Goal: Navigation & Orientation: Find specific page/section

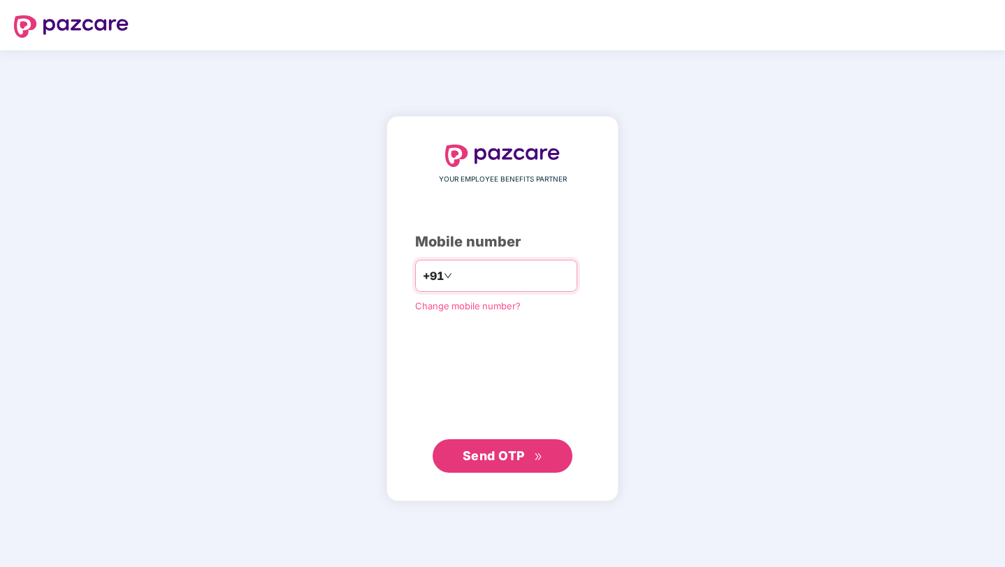
click at [473, 270] on input "number" at bounding box center [512, 276] width 115 height 22
type input "**********"
click at [509, 452] on span "Send OTP" at bounding box center [494, 455] width 62 height 15
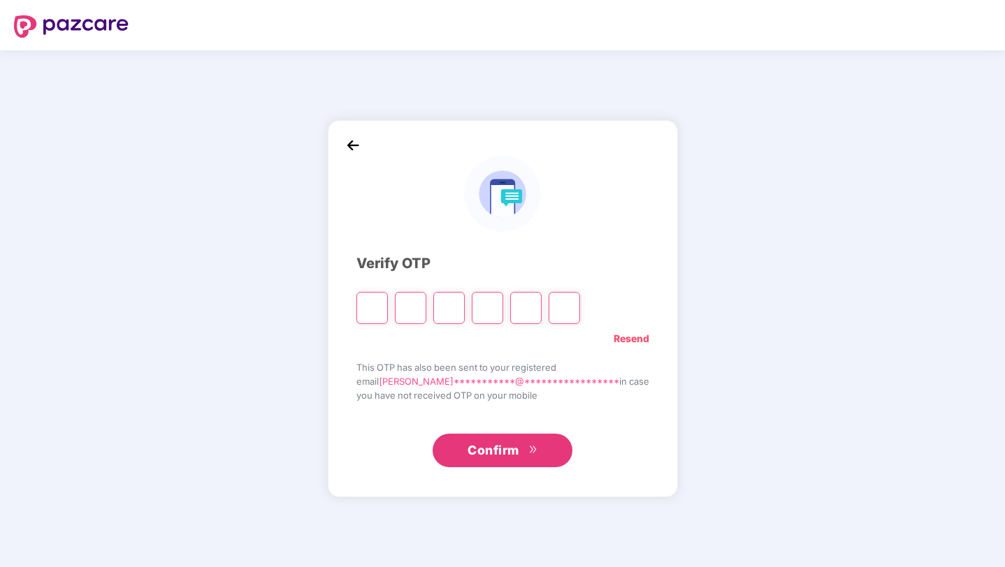
type input "*"
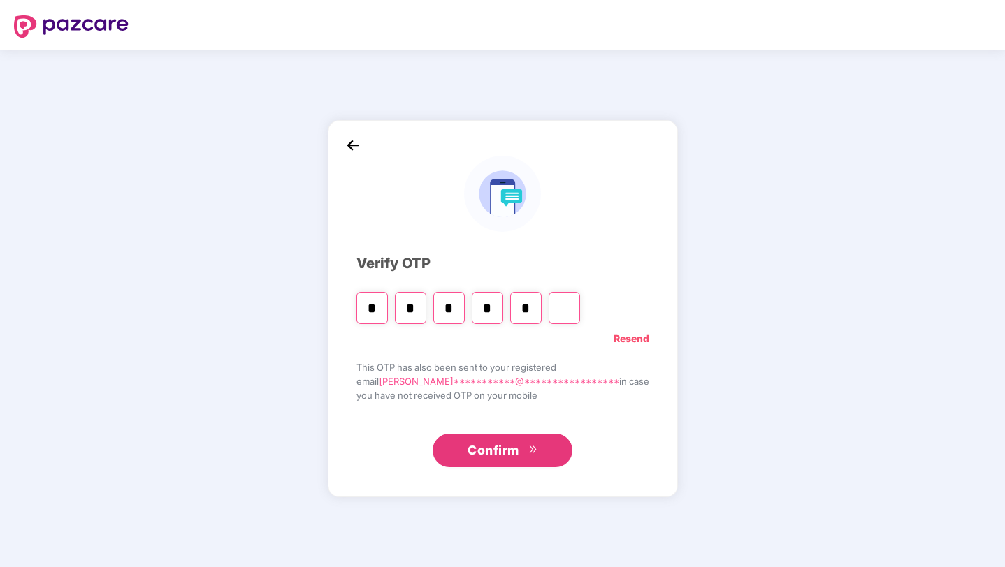
type input "*"
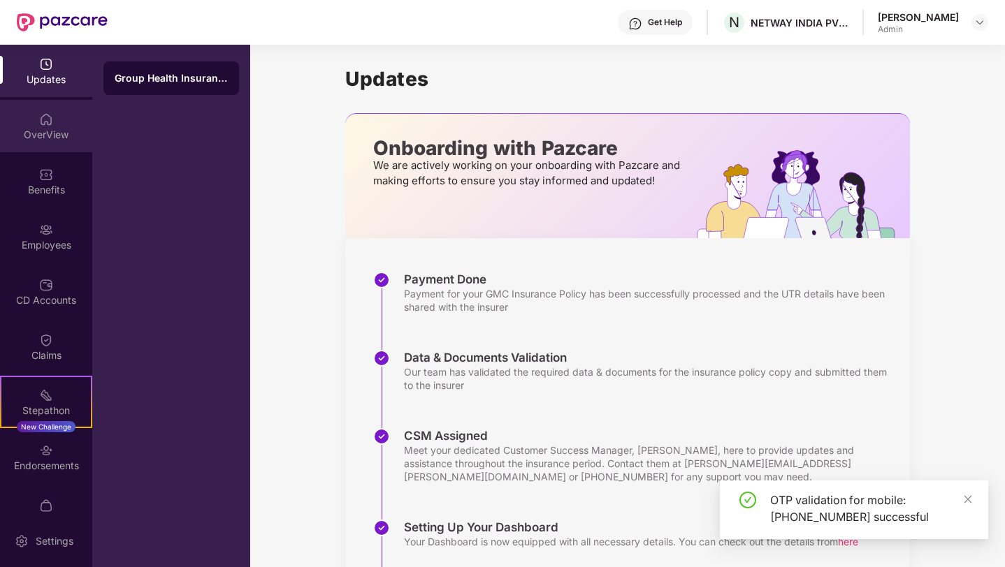
click at [23, 128] on div "OverView" at bounding box center [46, 135] width 92 height 14
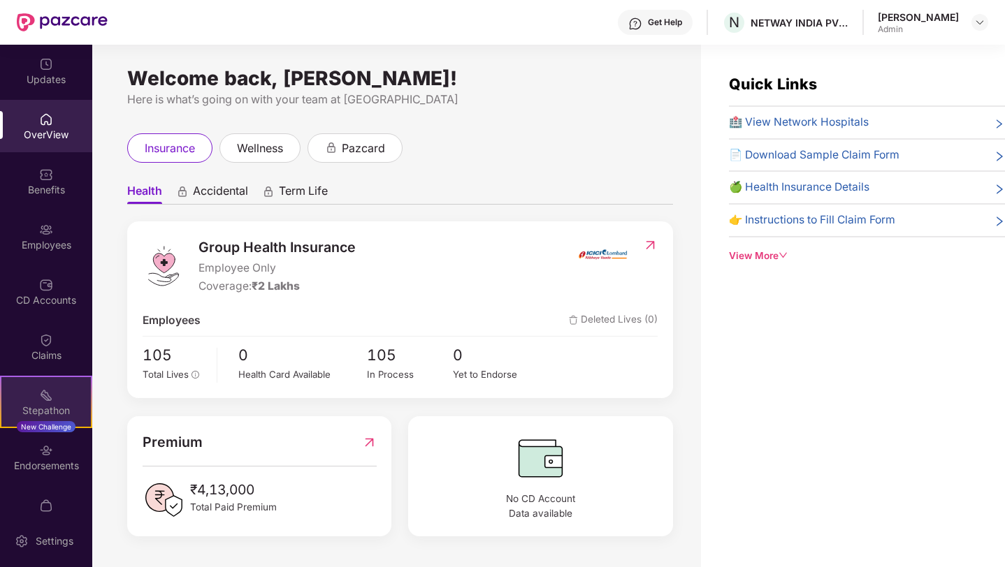
click at [45, 389] on img at bounding box center [46, 396] width 14 height 14
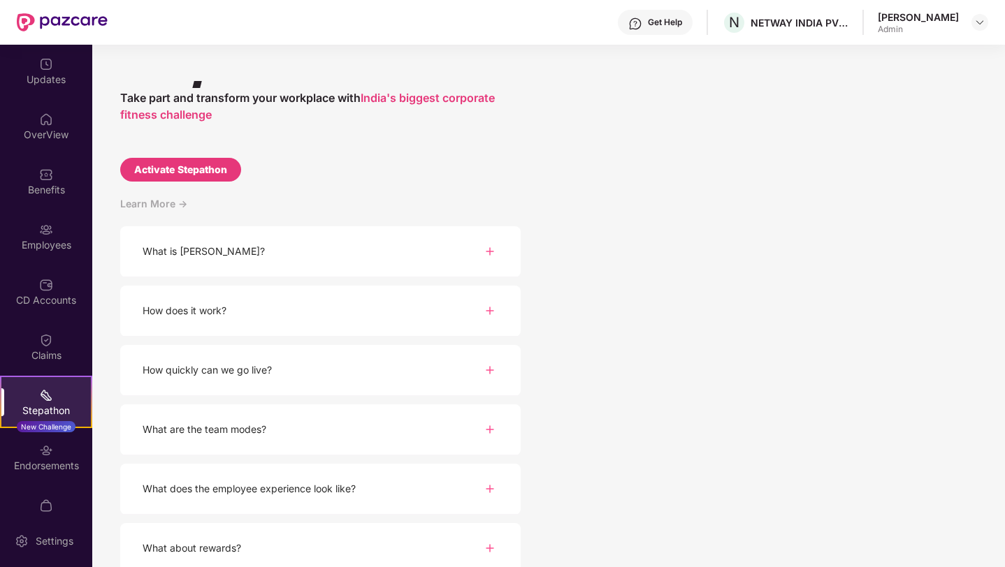
scroll to position [61, 0]
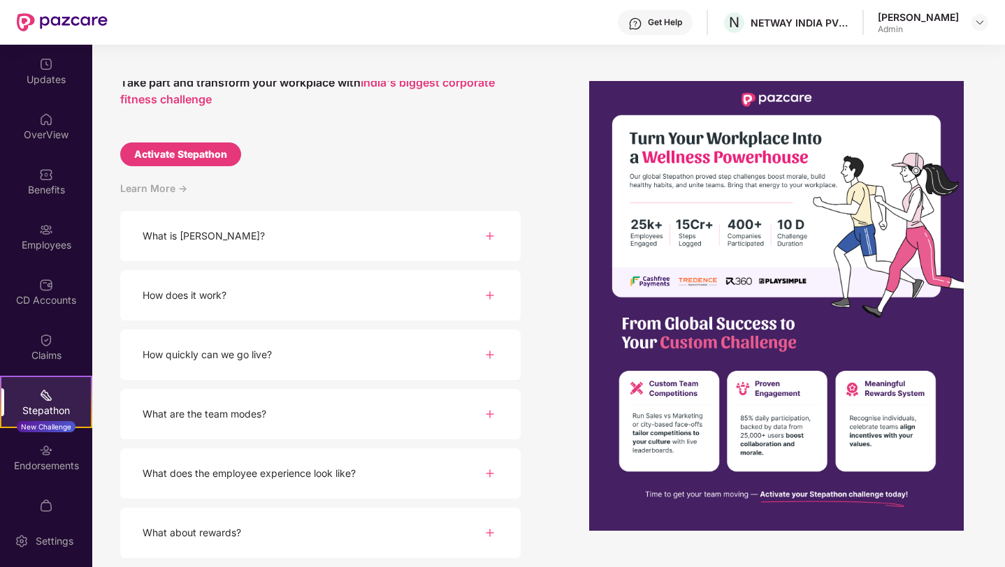
click at [491, 354] on img at bounding box center [489, 355] width 17 height 17
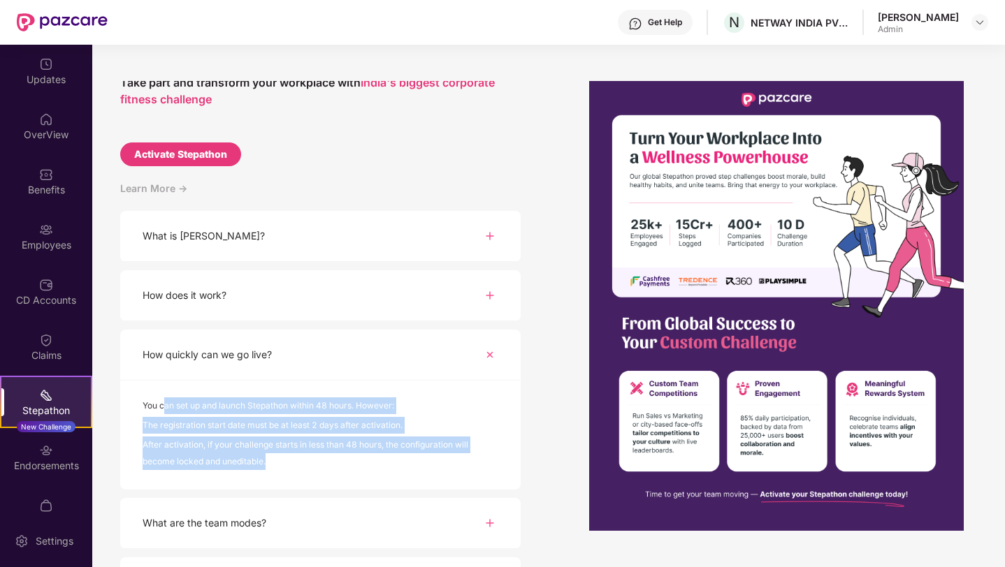
drag, startPoint x: 165, startPoint y: 405, endPoint x: 270, endPoint y: 474, distance: 125.8
click at [270, 474] on div "You can set up and launch Stepathon within 48 hours. However: The registration …" at bounding box center [320, 435] width 400 height 109
click at [268, 463] on div "After activation, if your challenge starts in less than 48 hours, the configura…" at bounding box center [321, 455] width 356 height 36
drag, startPoint x: 268, startPoint y: 463, endPoint x: 145, endPoint y: 407, distance: 134.2
click at [145, 407] on div "You can set up and launch Stepathon within 48 hours. However: The registration …" at bounding box center [320, 435] width 400 height 109
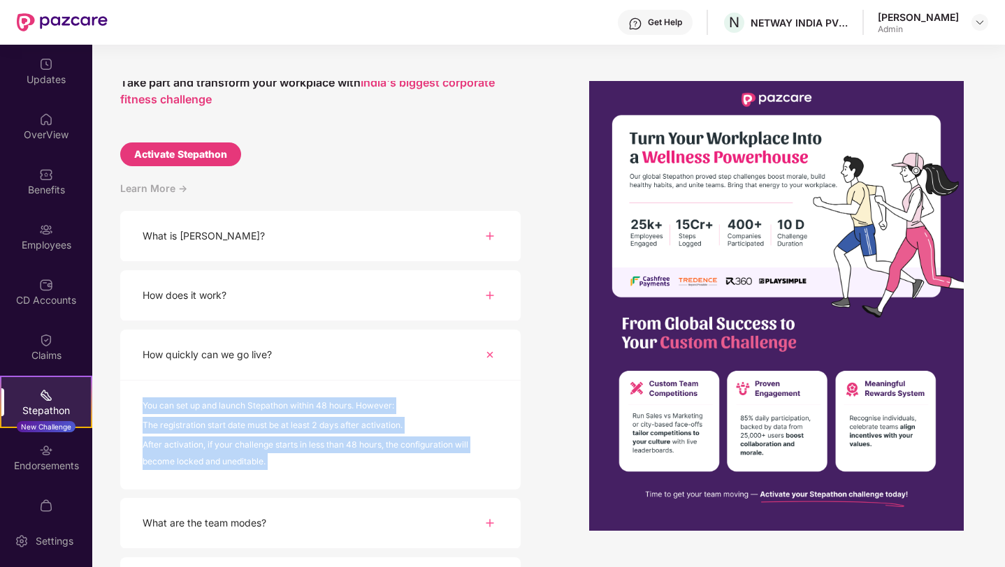
click at [145, 407] on div "You can set up and launch Stepathon within 48 hours. However:" at bounding box center [321, 408] width 356 height 20
drag, startPoint x: 145, startPoint y: 407, endPoint x: 308, endPoint y: 463, distance: 172.1
click at [308, 463] on div "You can set up and launch Stepathon within 48 hours. However: The registration …" at bounding box center [320, 435] width 400 height 109
click at [308, 464] on div "After activation, if your challenge starts in less than 48 hours, the configura…" at bounding box center [321, 455] width 356 height 36
drag, startPoint x: 308, startPoint y: 464, endPoint x: 140, endPoint y: 390, distance: 184.0
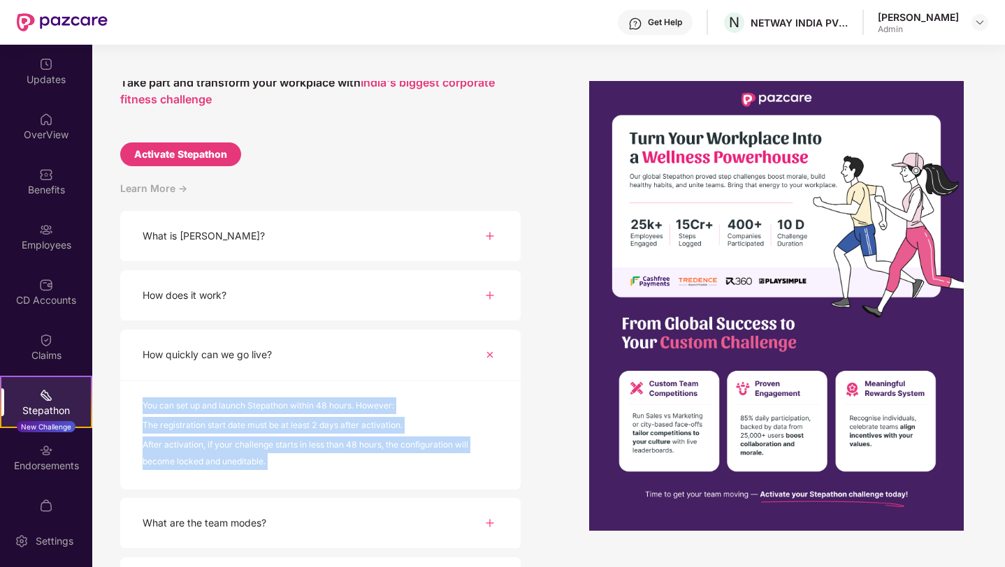
click at [140, 390] on div "You can set up and launch Stepathon within 48 hours. However: The registration …" at bounding box center [320, 435] width 400 height 109
click at [171, 397] on div "You can set up and launch Stepathon within 48 hours. However: The registration …" at bounding box center [320, 435] width 400 height 109
drag, startPoint x: 171, startPoint y: 397, endPoint x: 355, endPoint y: 456, distance: 193.8
click at [355, 456] on div "You can set up and launch Stepathon within 48 hours. However: The registration …" at bounding box center [320, 435] width 400 height 109
click at [355, 456] on div "After activation, if your challenge starts in less than 48 hours, the configura…" at bounding box center [321, 455] width 356 height 36
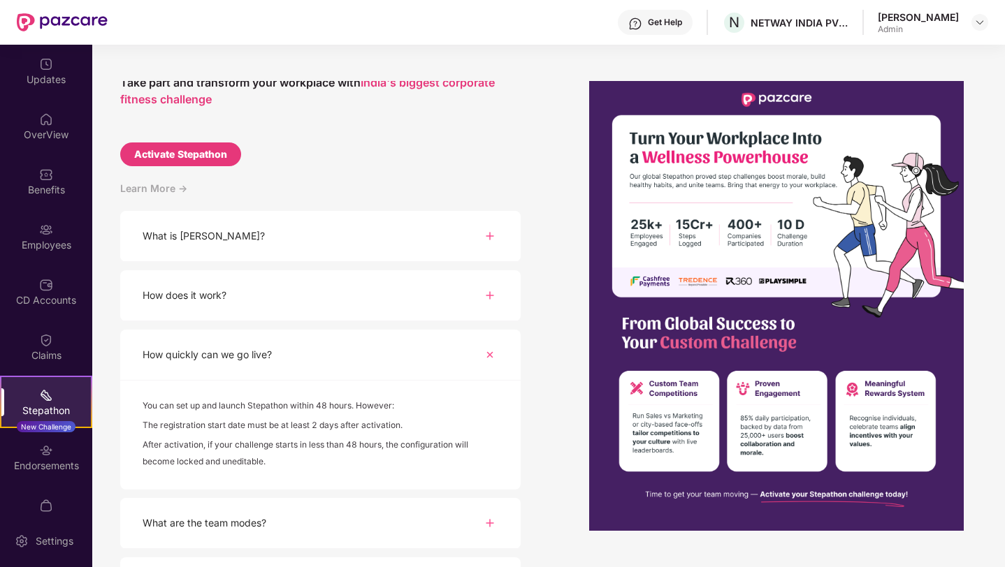
scroll to position [170, 0]
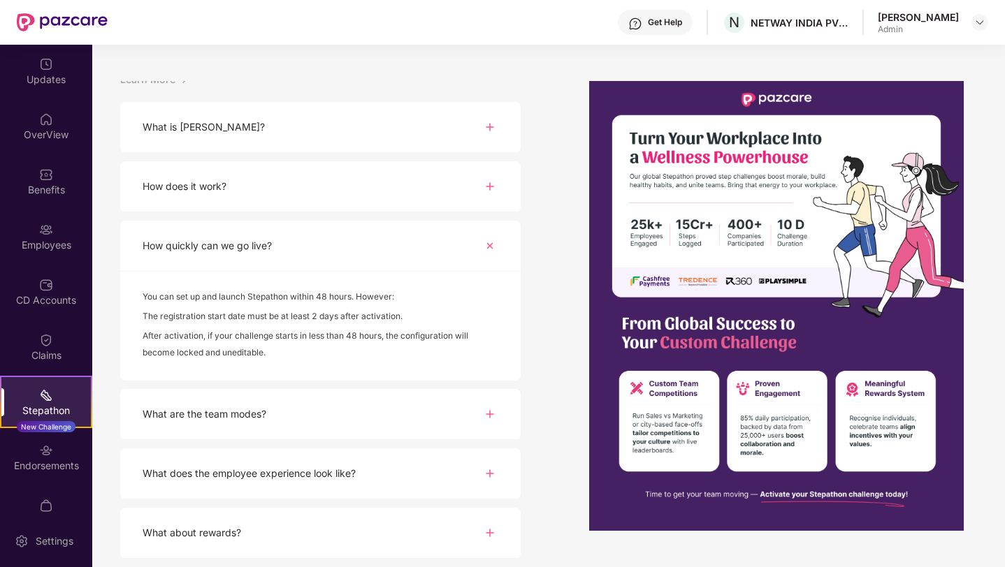
click at [324, 413] on div "What are the team modes?" at bounding box center [320, 414] width 400 height 51
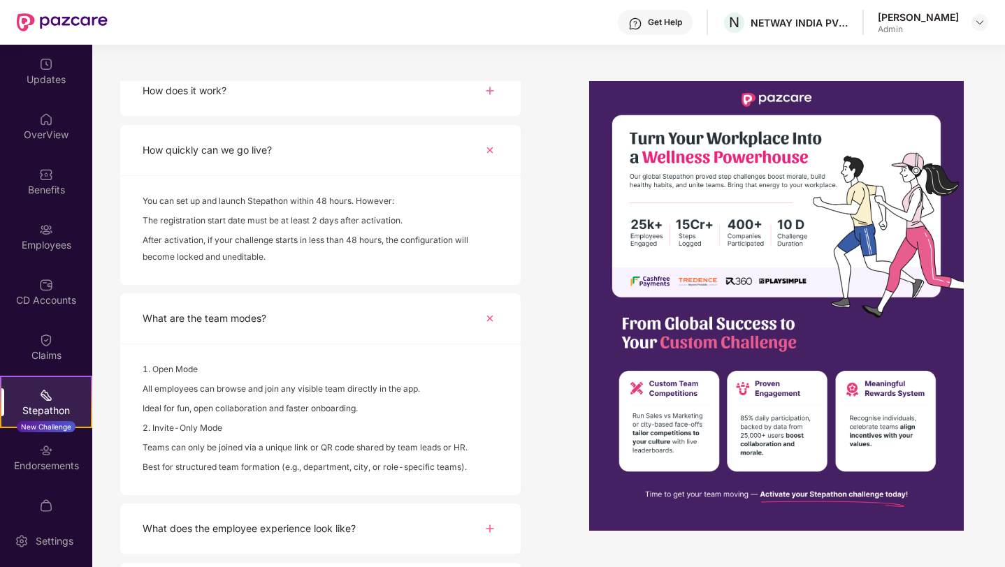
scroll to position [268, 0]
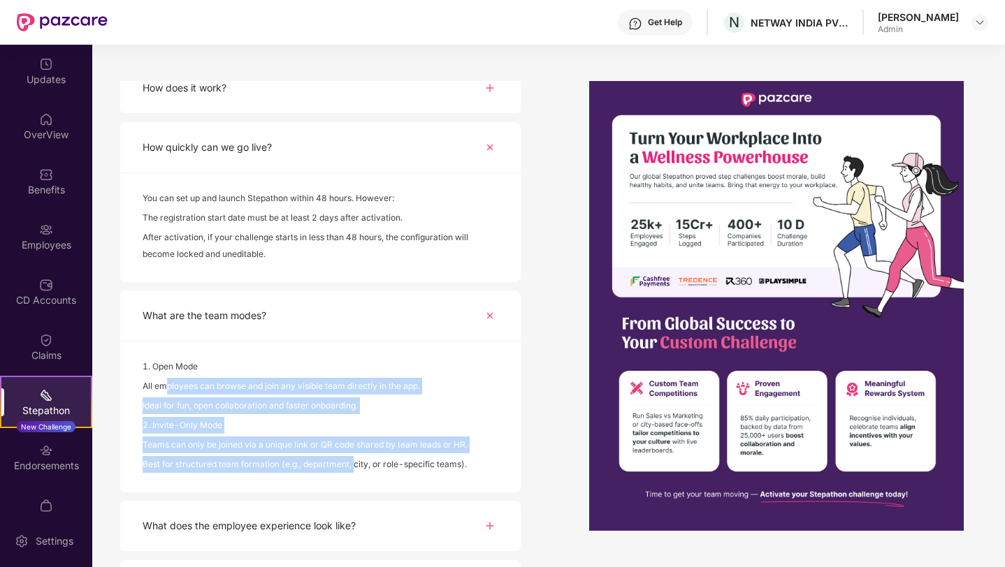
drag, startPoint x: 168, startPoint y: 384, endPoint x: 356, endPoint y: 463, distance: 203.9
click at [356, 463] on div "1. Open Mode All employees can browse and join any visible team directly in the…" at bounding box center [320, 417] width 400 height 151
click at [356, 462] on div "Best for structured team formation (e.g., department, city, or role-specific te…" at bounding box center [321, 466] width 356 height 20
drag, startPoint x: 356, startPoint y: 462, endPoint x: 161, endPoint y: 363, distance: 217.8
click at [161, 363] on div "1. Open Mode All employees can browse and join any visible team directly in the…" at bounding box center [320, 417] width 400 height 151
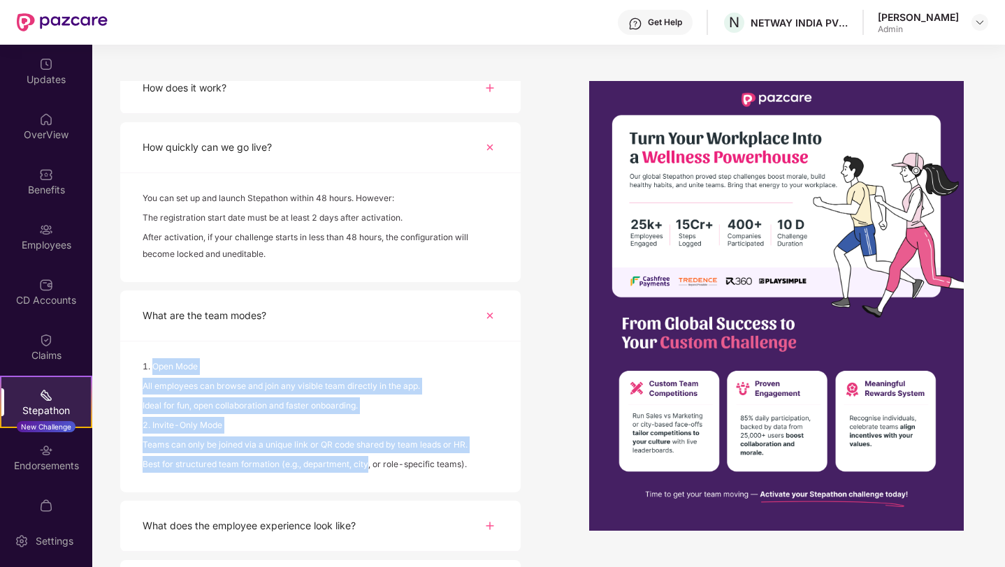
click at [161, 363] on div "1. Open Mode" at bounding box center [321, 368] width 356 height 20
drag, startPoint x: 161, startPoint y: 363, endPoint x: 346, endPoint y: 475, distance: 215.7
click at [346, 475] on div "1. Open Mode All employees can browse and join any visible team directly in the…" at bounding box center [320, 417] width 400 height 151
click at [347, 463] on div "Best for structured team formation (e.g., department, city, or role-specific te…" at bounding box center [321, 466] width 356 height 20
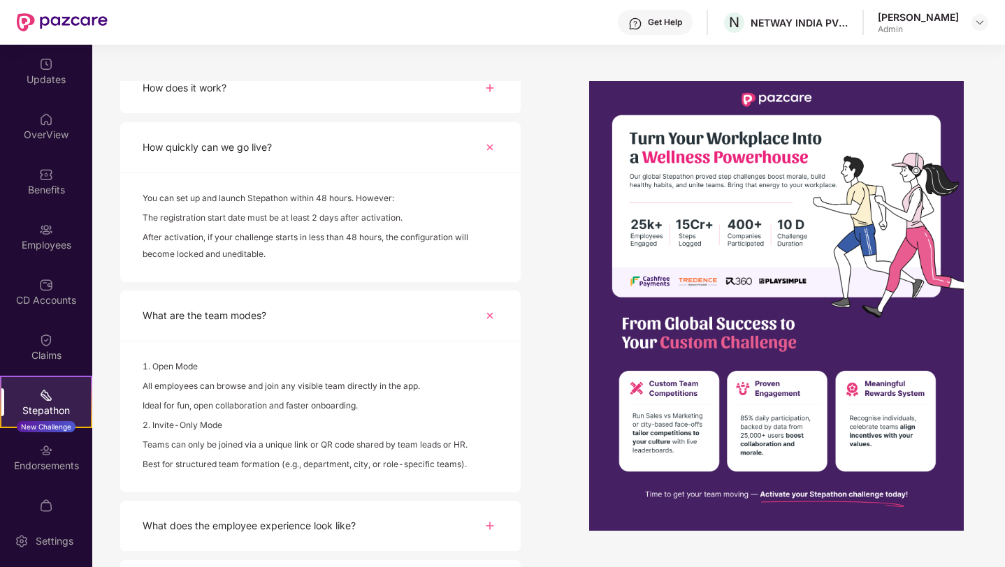
scroll to position [321, 0]
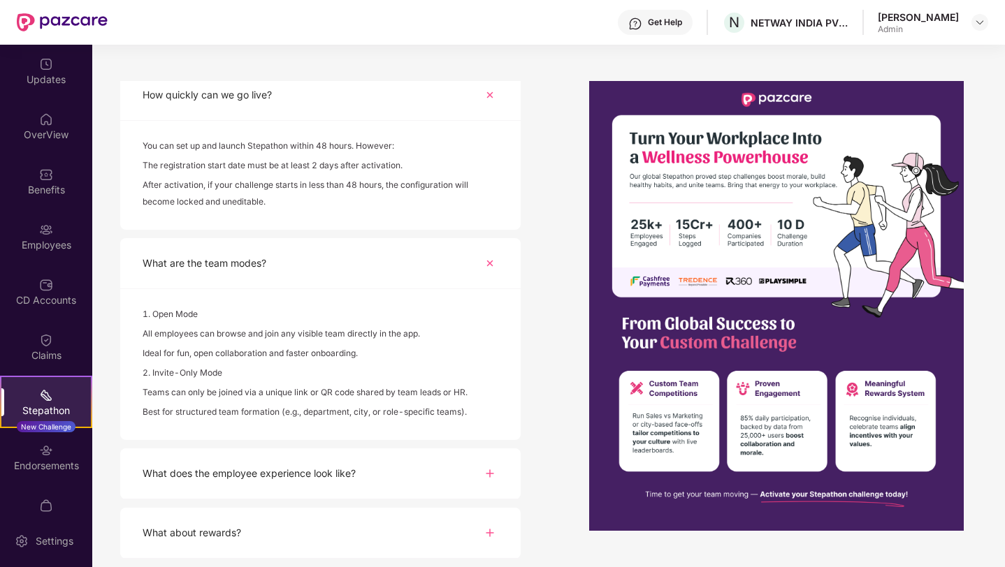
click at [420, 468] on div "What does the employee experience look like?" at bounding box center [320, 474] width 400 height 51
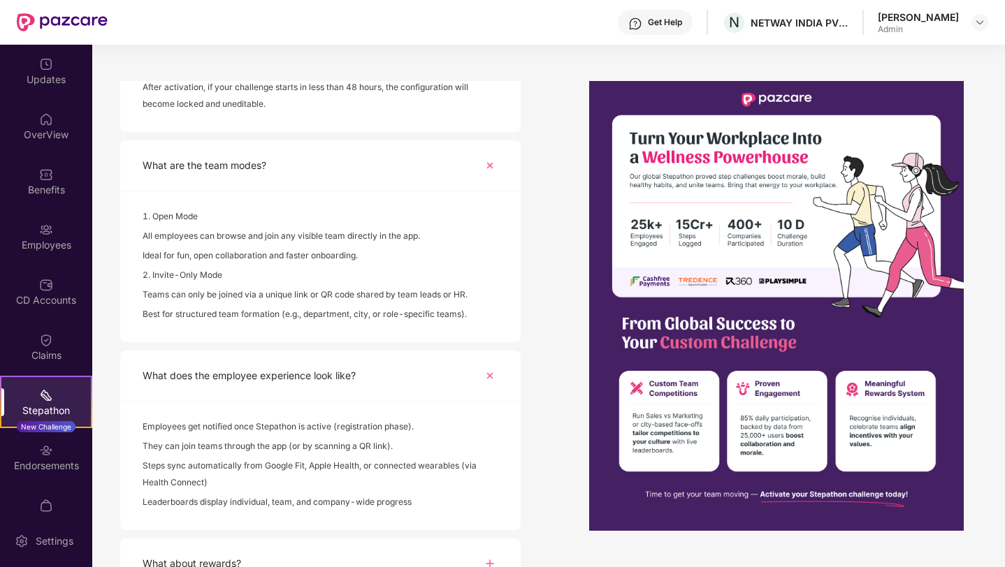
scroll to position [449, 0]
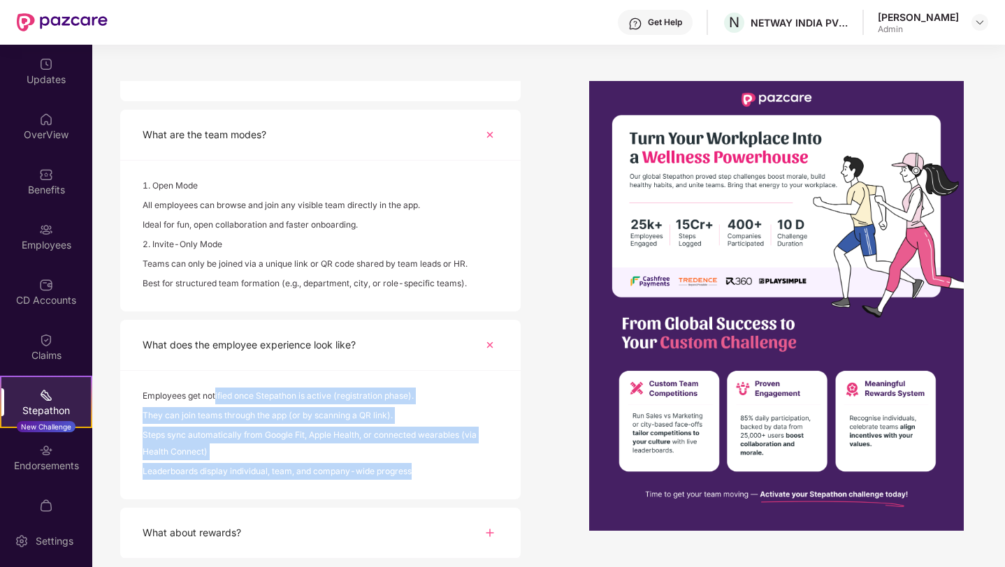
drag, startPoint x: 215, startPoint y: 398, endPoint x: 426, endPoint y: 469, distance: 223.4
click at [426, 469] on div "Employees get notified once Stepathon is active (registration phase). They can …" at bounding box center [320, 435] width 400 height 129
click at [375, 478] on div "Leaderboards display individual, team, and company-wide progress" at bounding box center [321, 473] width 356 height 20
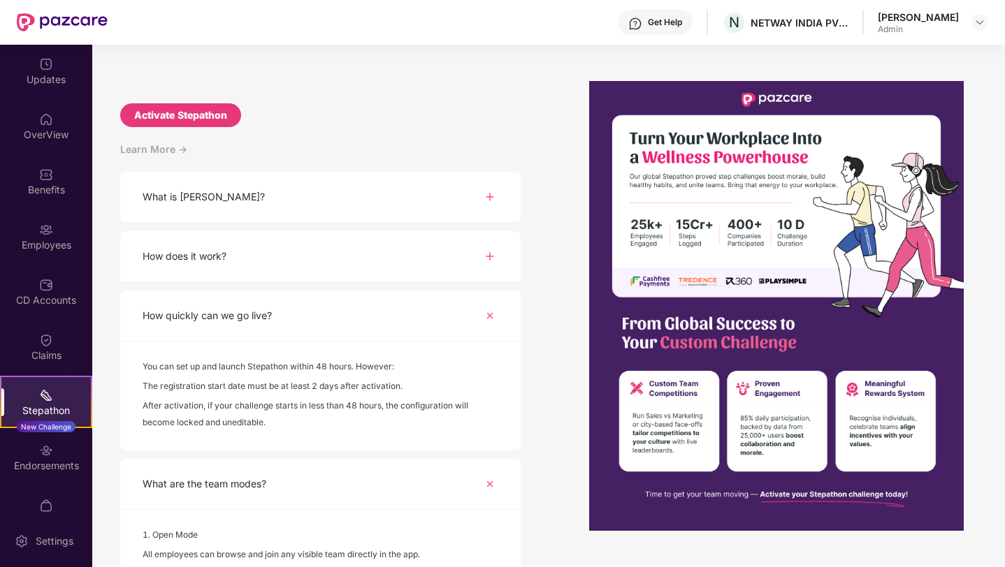
scroll to position [0, 0]
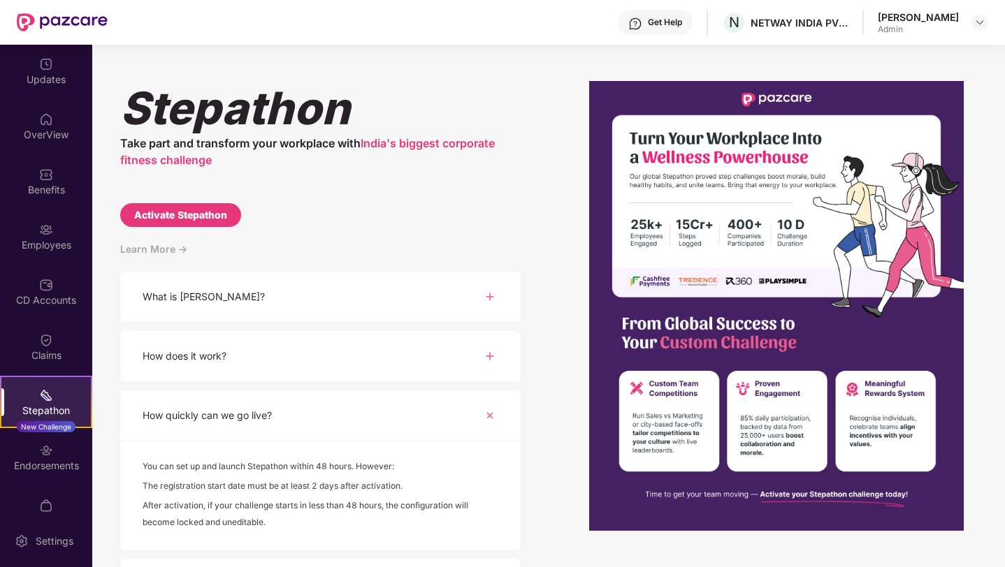
click at [358, 298] on div "What is [PERSON_NAME]?" at bounding box center [320, 297] width 400 height 51
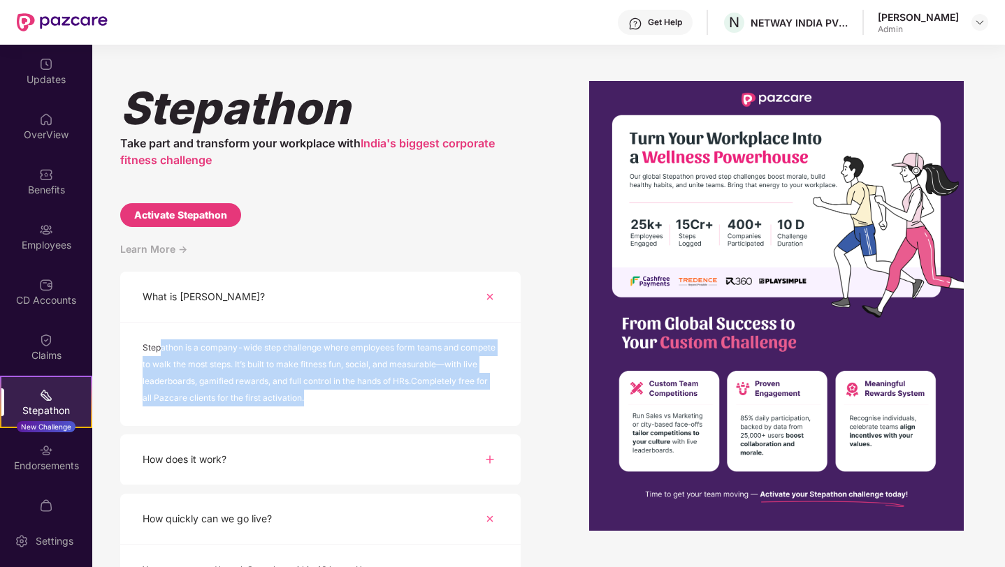
drag, startPoint x: 159, startPoint y: 346, endPoint x: 309, endPoint y: 398, distance: 158.9
click at [309, 398] on div "Stepathon is a company-wide step challenge where employees form teams and compe…" at bounding box center [321, 375] width 356 height 70
drag, startPoint x: 309, startPoint y: 398, endPoint x: 156, endPoint y: 348, distance: 160.9
click at [156, 348] on div "Stepathon is a company-wide step challenge where employees form teams and compe…" at bounding box center [321, 375] width 356 height 70
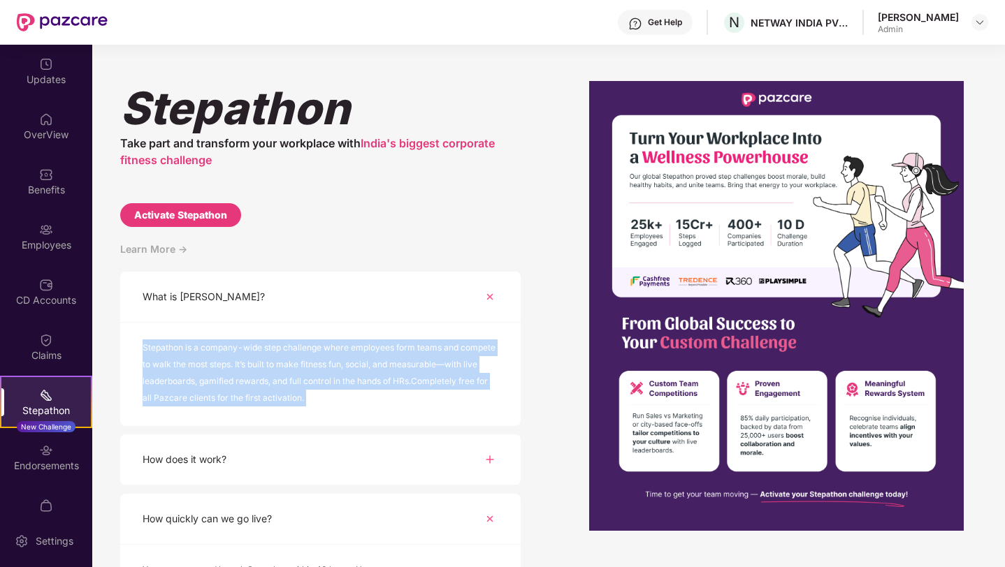
click at [156, 348] on div "Stepathon is a company-wide step challenge where employees form teams and compe…" at bounding box center [321, 375] width 356 height 70
drag, startPoint x: 156, startPoint y: 348, endPoint x: 375, endPoint y: 402, distance: 226.1
click at [375, 403] on div "Stepathon is a company-wide step challenge where employees form teams and compe…" at bounding box center [321, 375] width 356 height 70
click at [375, 402] on div "Stepathon is a company-wide step challenge where employees form teams and compe…" at bounding box center [321, 375] width 356 height 70
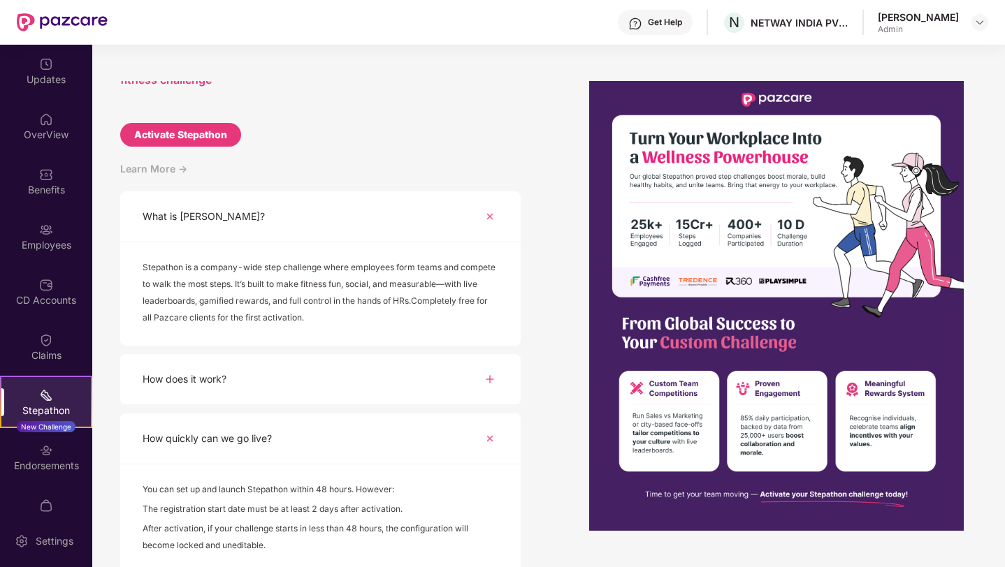
scroll to position [85, 0]
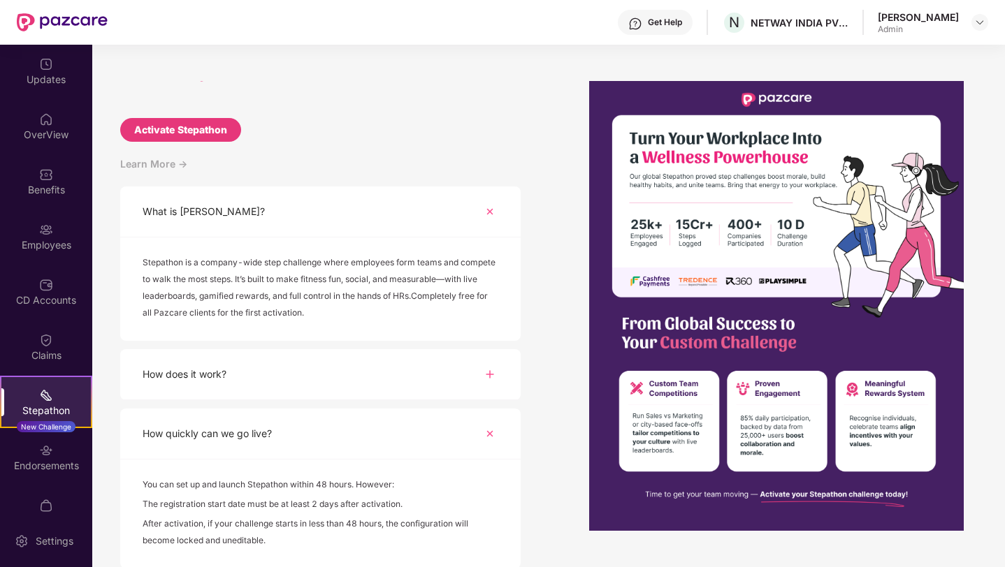
click at [371, 375] on div "How does it work?" at bounding box center [320, 374] width 400 height 51
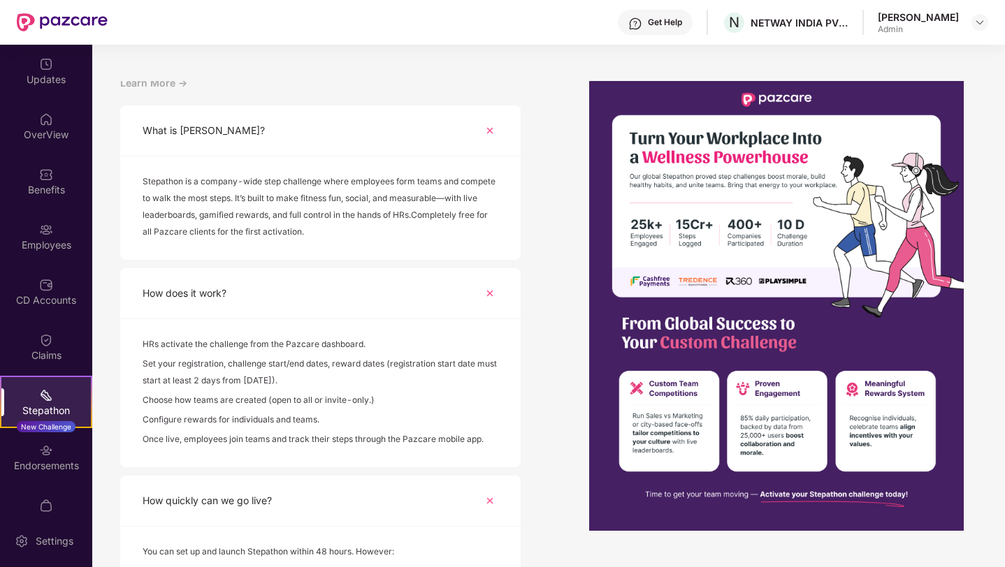
scroll to position [171, 0]
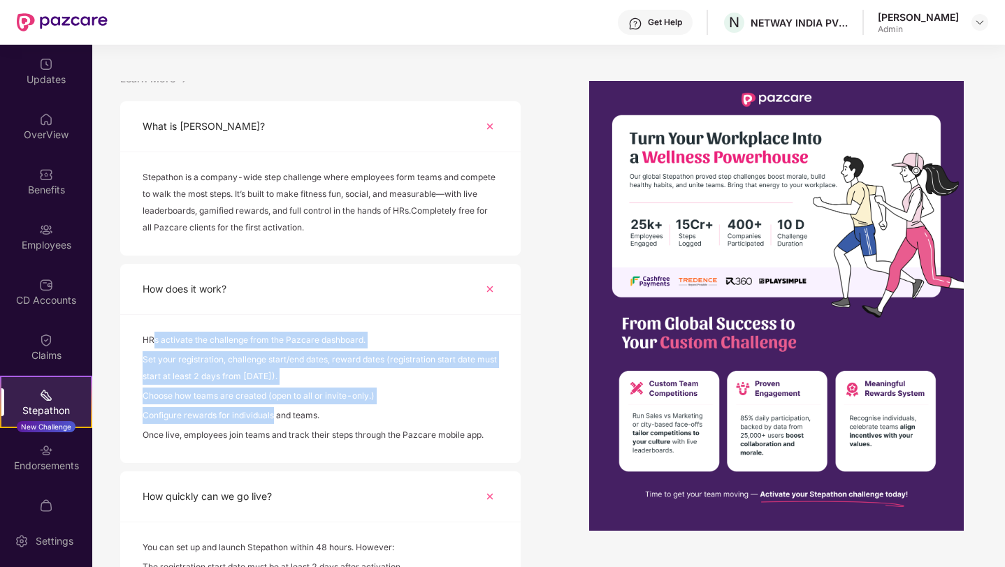
drag, startPoint x: 153, startPoint y: 340, endPoint x: 273, endPoint y: 414, distance: 141.0
click at [273, 414] on div "HRs activate the challenge from the Pazcare dashboard. Set your registration, c…" at bounding box center [320, 389] width 400 height 148
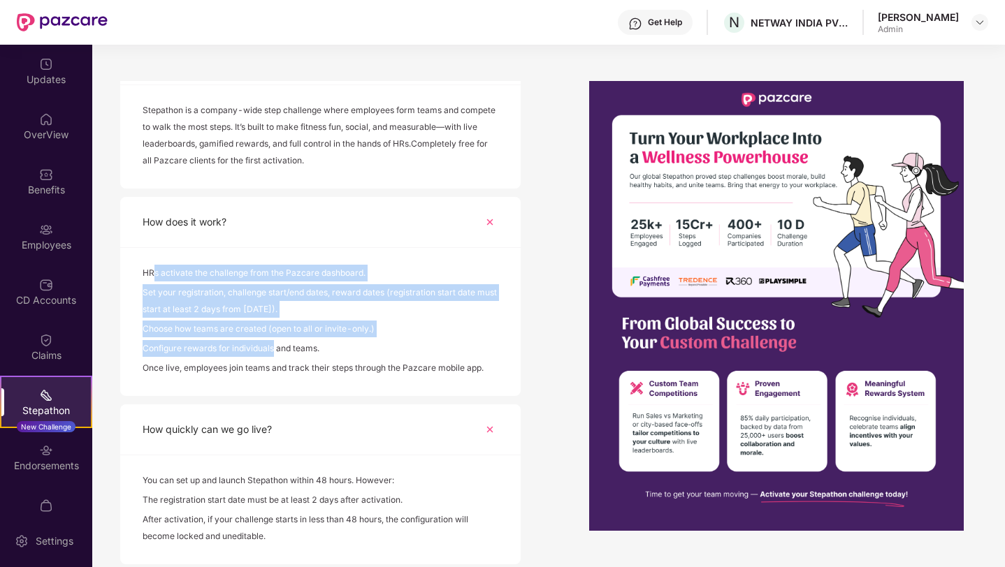
scroll to position [242, 0]
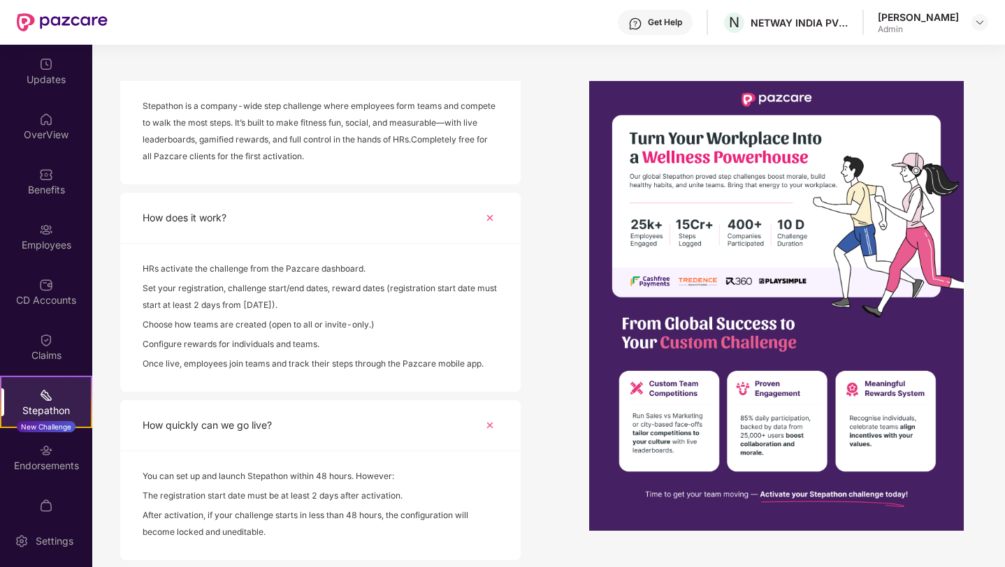
click at [302, 367] on div "Once live, employees join teams and track their steps through the Pazcare mobil…" at bounding box center [321, 366] width 356 height 20
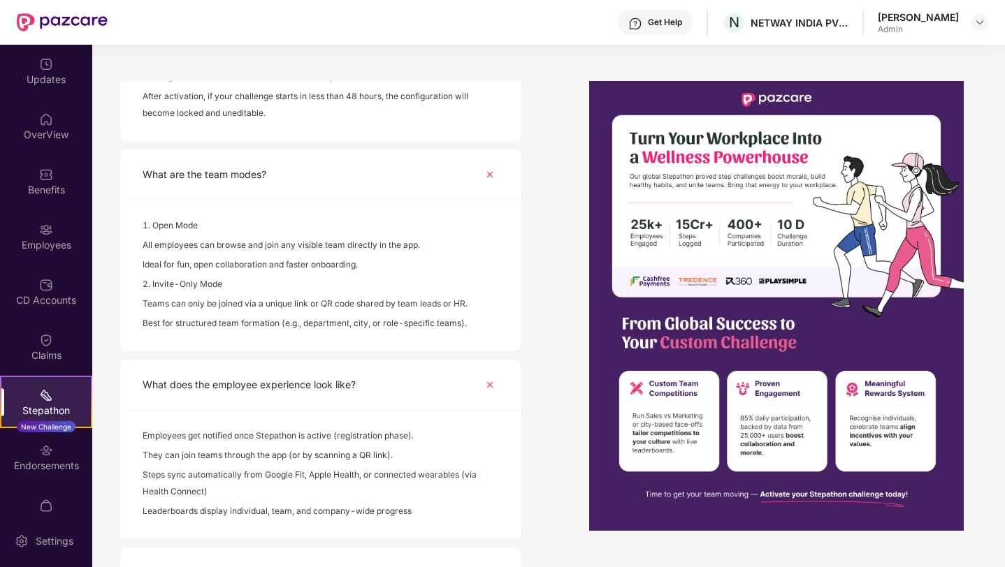
scroll to position [701, 0]
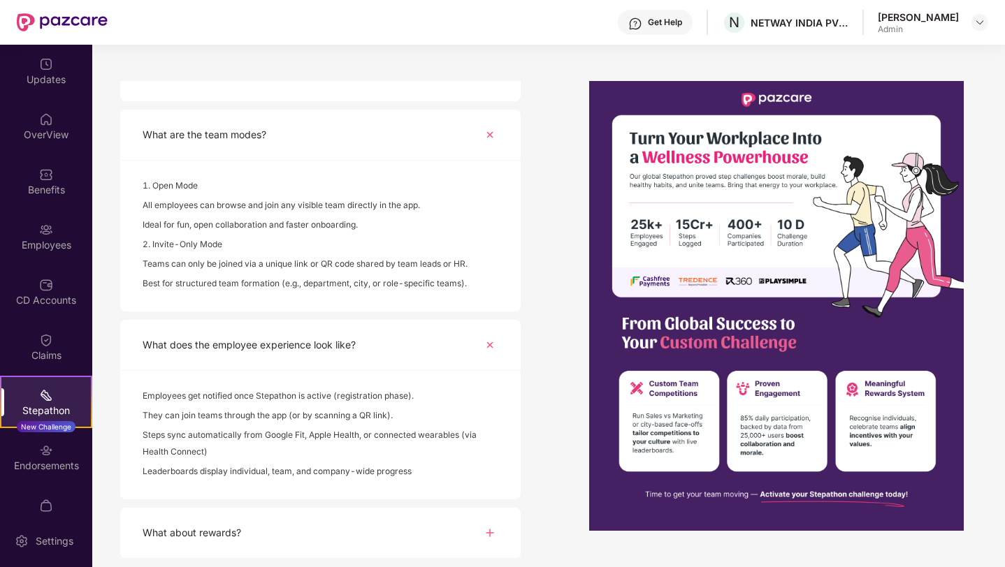
click at [211, 532] on div "What about rewards?" at bounding box center [192, 532] width 99 height 15
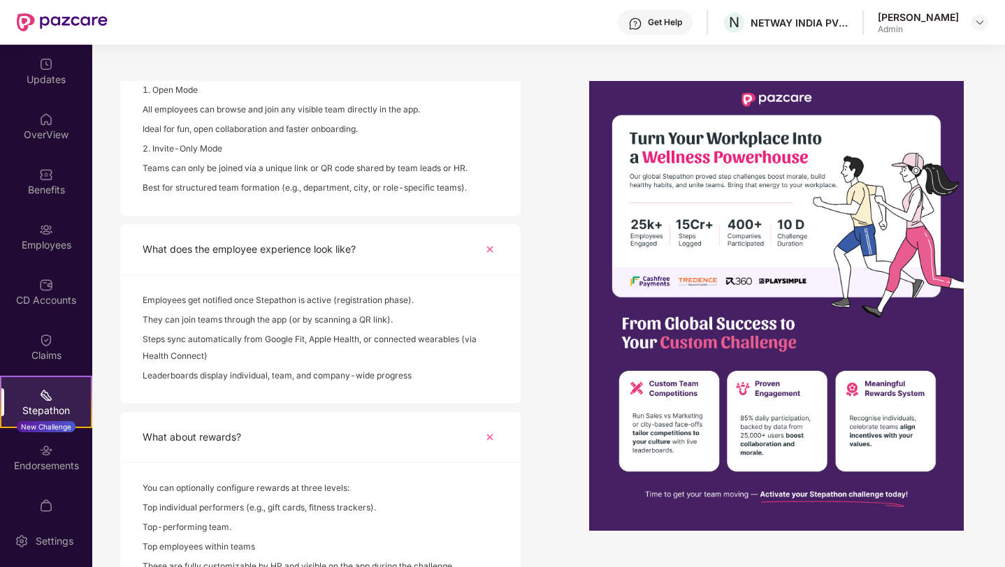
scroll to position [832, 0]
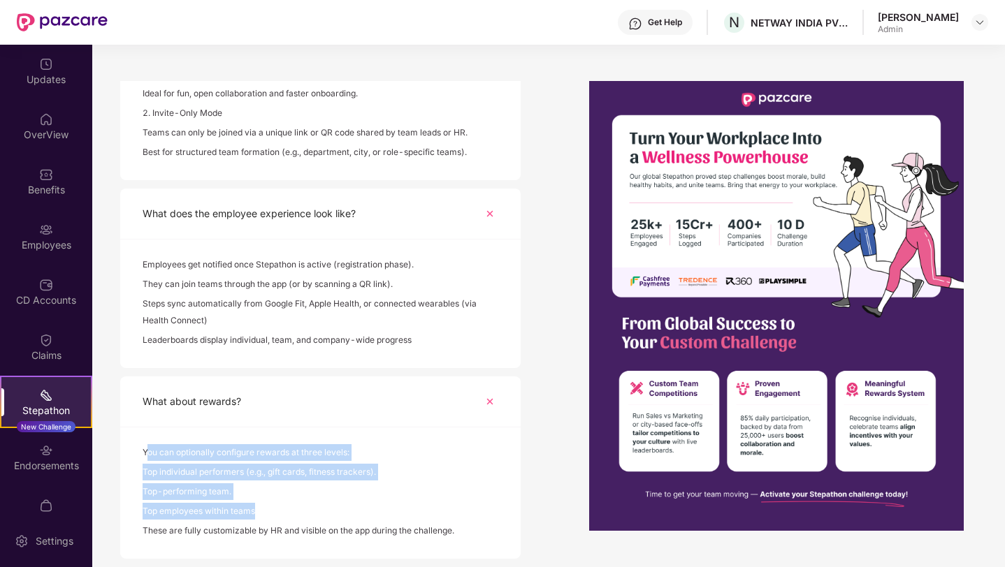
drag, startPoint x: 149, startPoint y: 450, endPoint x: 311, endPoint y: 518, distance: 176.0
click at [313, 521] on div "You can optionally configure rewards at three levels: Top individual performers…" at bounding box center [320, 493] width 400 height 131
click at [311, 518] on div "Top employees within teams" at bounding box center [321, 513] width 356 height 20
drag, startPoint x: 333, startPoint y: 529, endPoint x: 176, endPoint y: 450, distance: 175.9
click at [176, 450] on div "You can optionally configure rewards at three levels: Top individual performers…" at bounding box center [320, 493] width 400 height 131
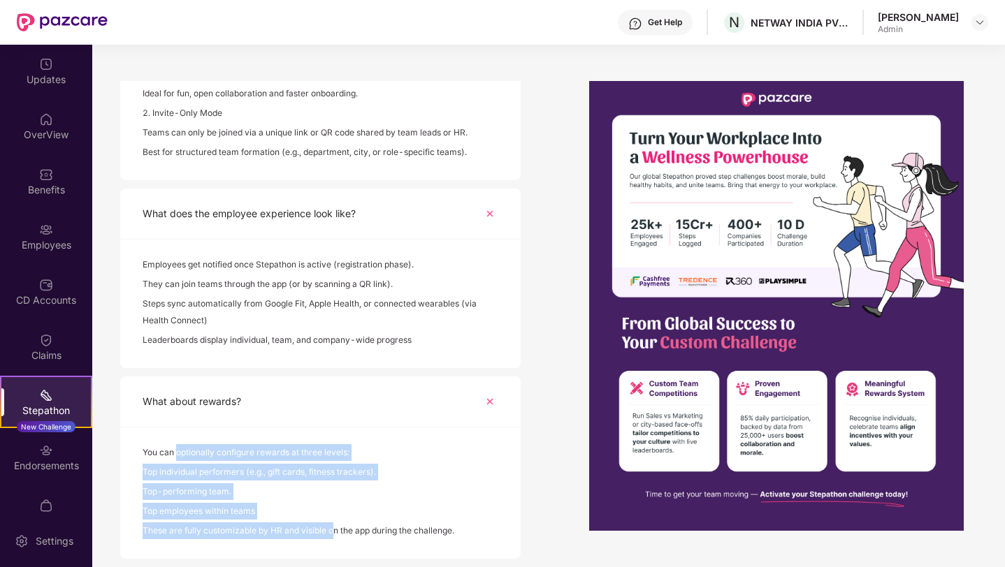
click at [176, 450] on div "You can optionally configure rewards at three levels:" at bounding box center [321, 454] width 356 height 20
drag, startPoint x: 176, startPoint y: 450, endPoint x: 296, endPoint y: 531, distance: 145.0
click at [296, 531] on div "You can optionally configure rewards at three levels: Top individual performers…" at bounding box center [320, 493] width 400 height 131
click at [296, 531] on div "These are fully customizable by HR and visible on the app during the challenge." at bounding box center [321, 533] width 356 height 20
drag, startPoint x: 296, startPoint y: 531, endPoint x: 273, endPoint y: 455, distance: 79.6
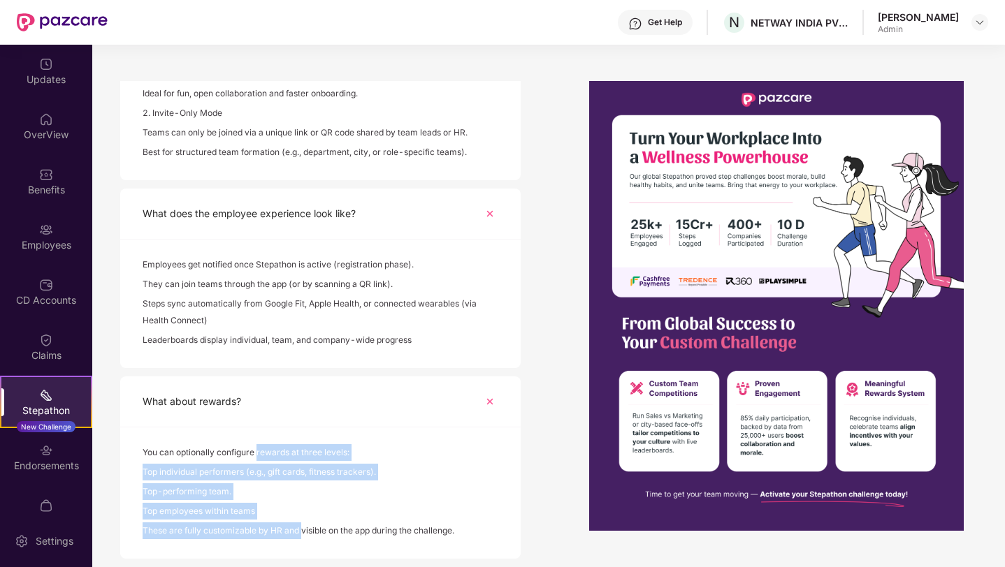
click at [273, 455] on div "You can optionally configure rewards at three levels: Top individual performers…" at bounding box center [320, 493] width 400 height 131
click at [273, 455] on div "You can optionally configure rewards at three levels:" at bounding box center [321, 454] width 356 height 20
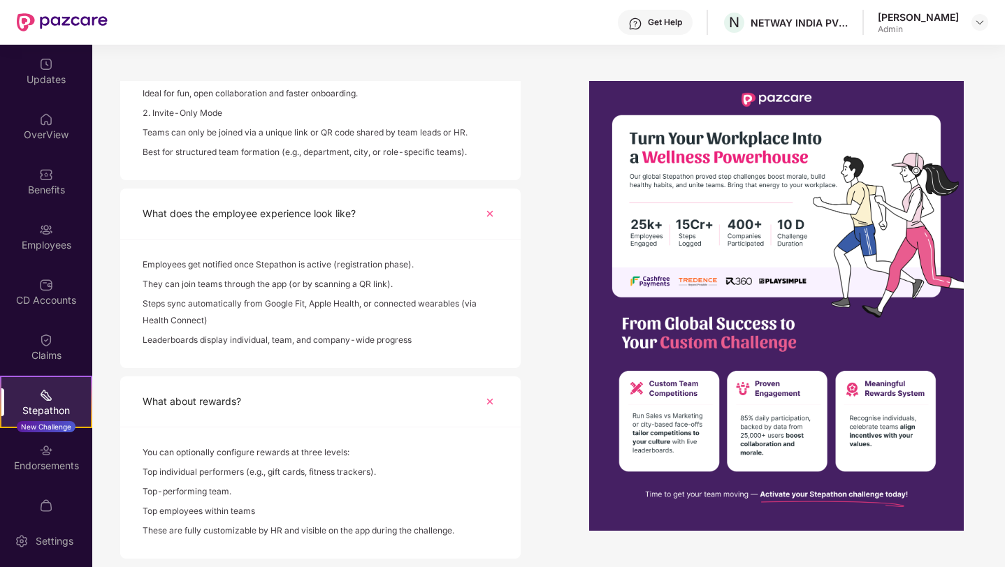
click at [273, 455] on div "You can optionally configure rewards at three levels:" at bounding box center [321, 454] width 356 height 20
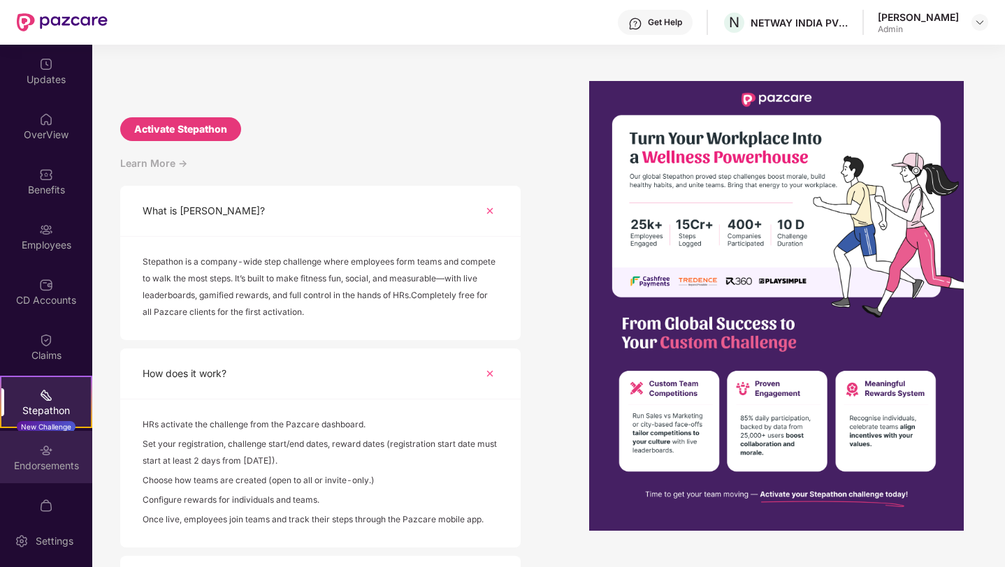
scroll to position [27, 0]
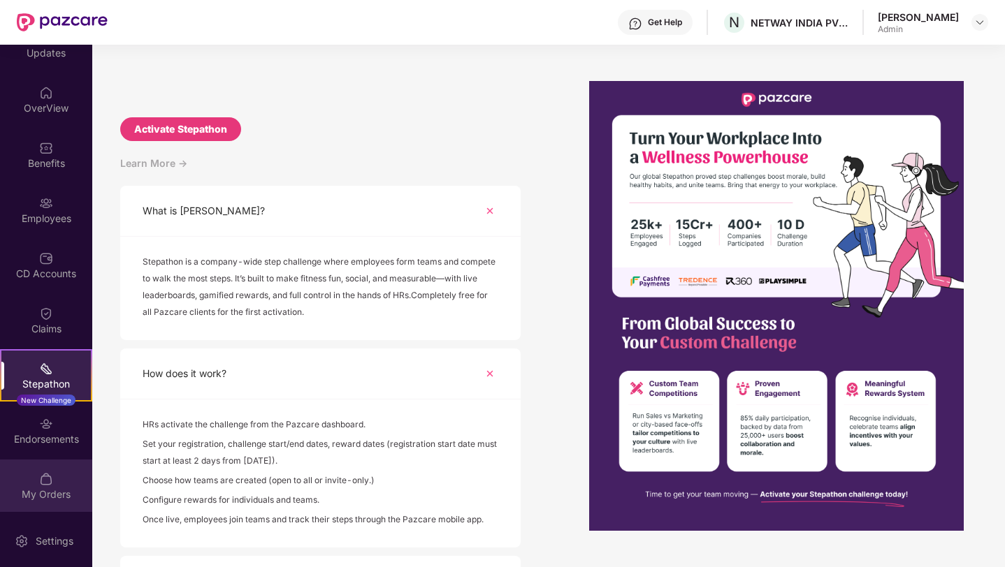
click at [55, 473] on div "My Orders" at bounding box center [46, 486] width 92 height 52
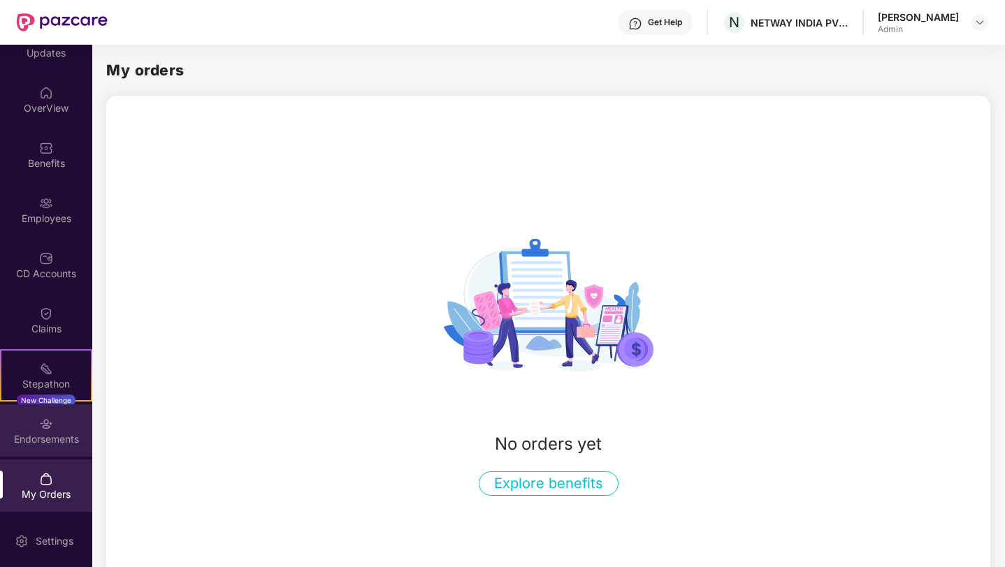
click at [52, 439] on div "Endorsements" at bounding box center [46, 440] width 92 height 14
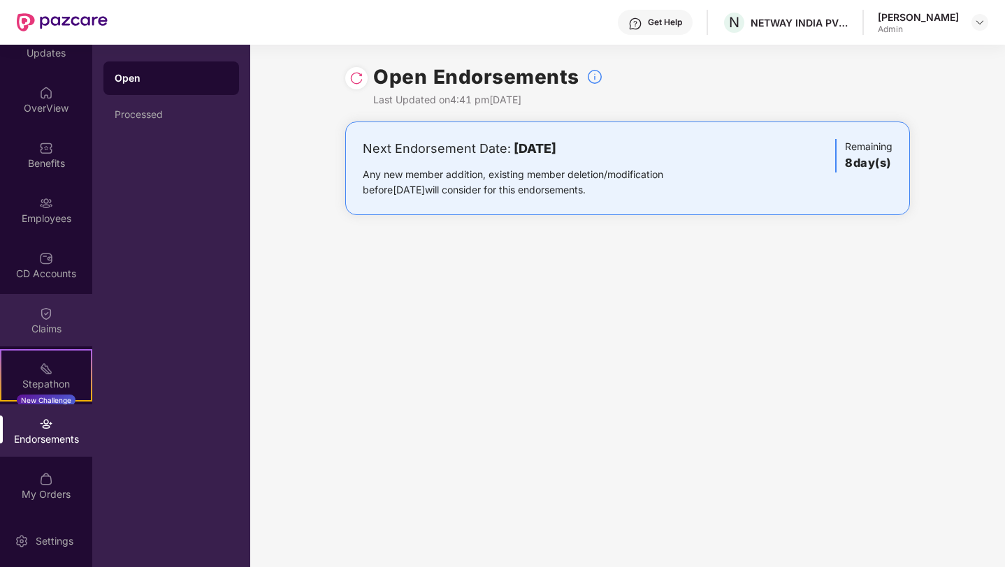
click at [43, 325] on div "Claims" at bounding box center [46, 329] width 92 height 14
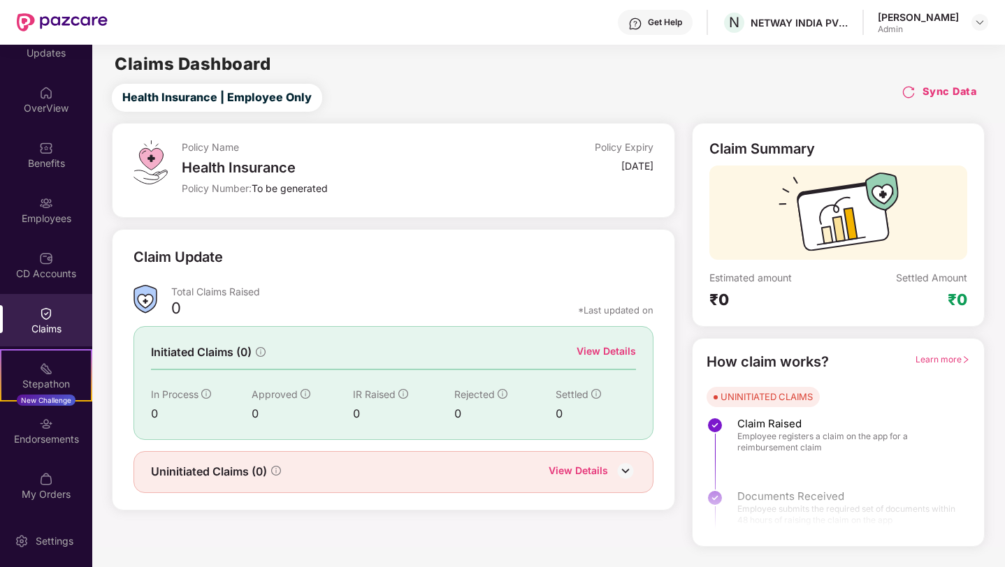
click at [38, 265] on div "CD Accounts" at bounding box center [46, 265] width 92 height 52
